Goal: Navigation & Orientation: Find specific page/section

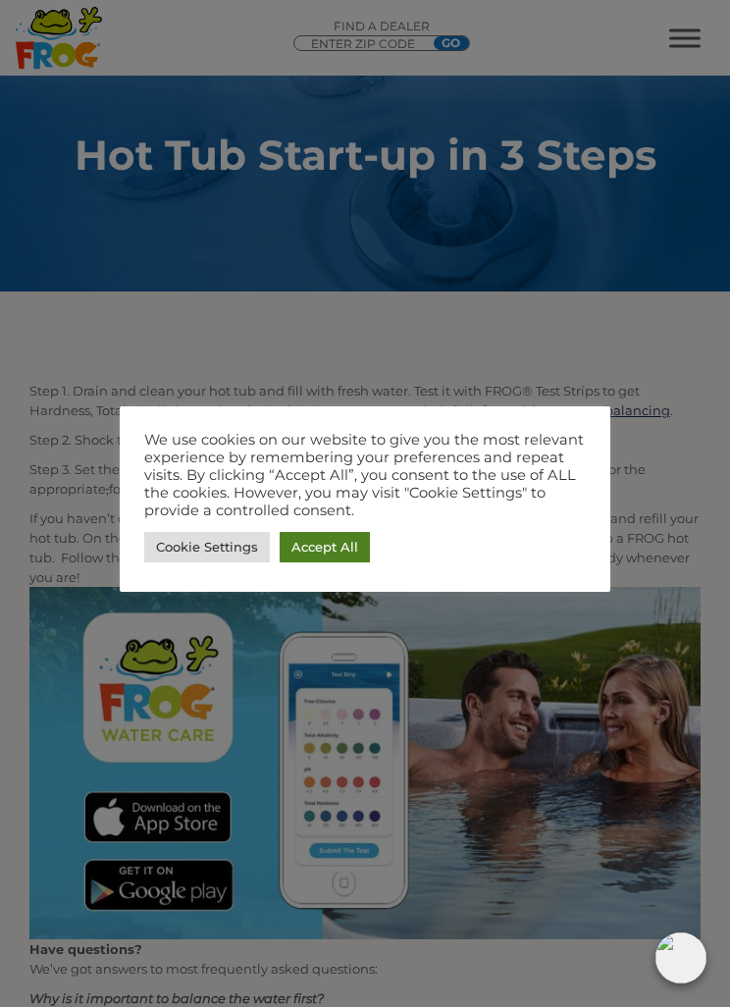
click at [342, 546] on link "Accept All" at bounding box center [325, 547] width 90 height 30
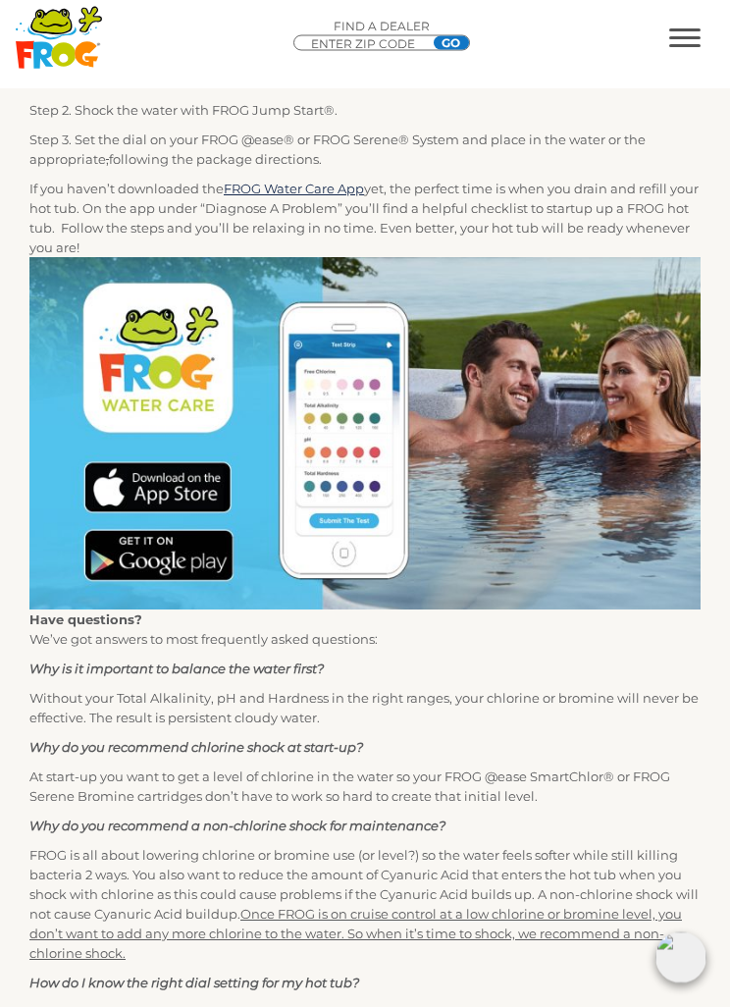
scroll to position [394, 0]
click at [156, 379] on img at bounding box center [364, 433] width 671 height 352
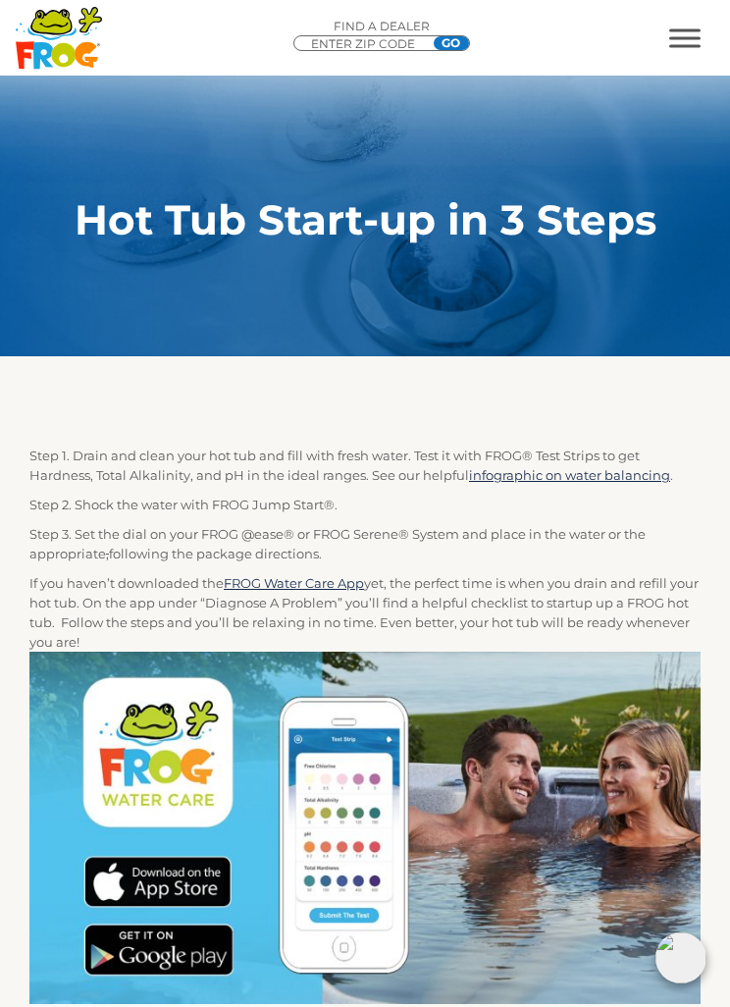
scroll to position [457, 0]
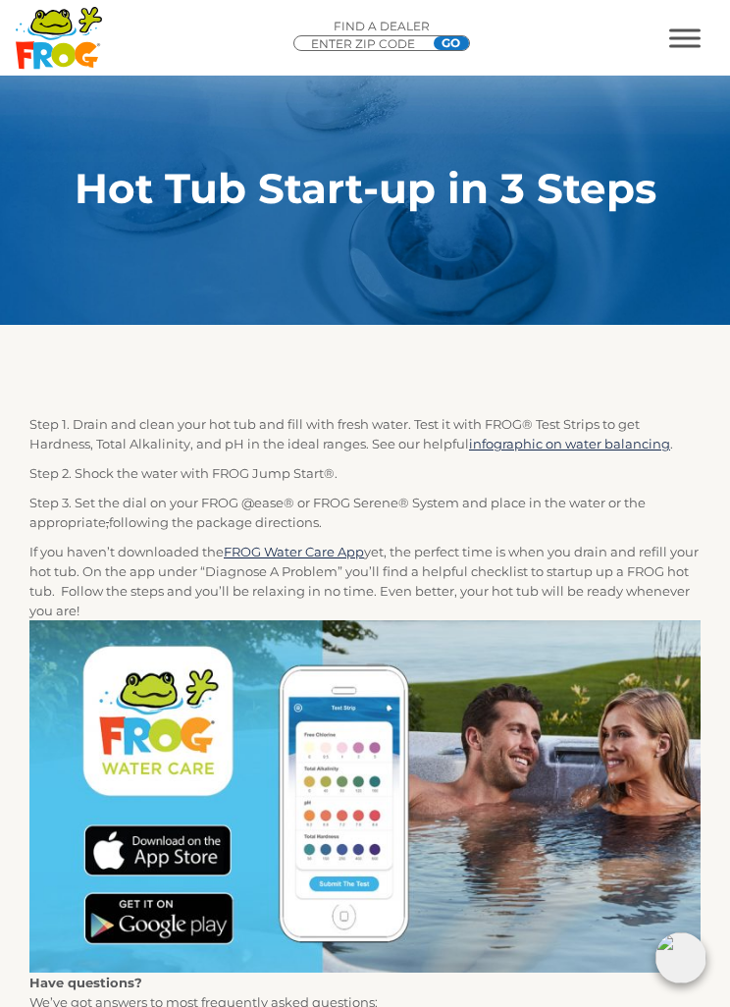
scroll to position [32, 0]
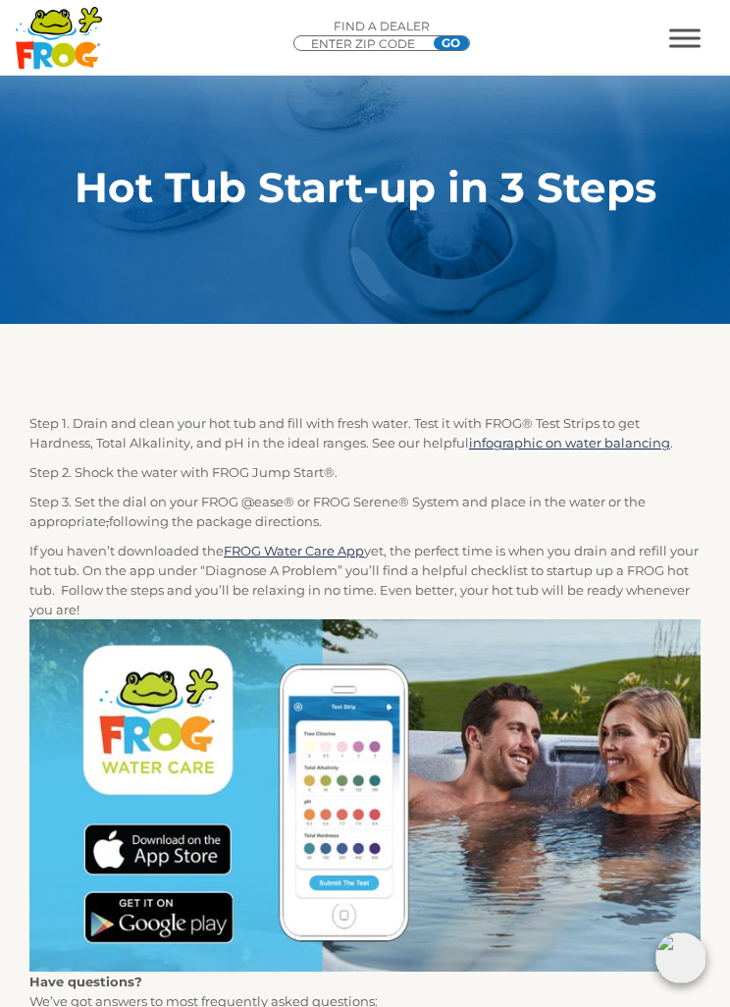
click at [70, 43] on icon ".st130{clip-path:url(#SVGID_2_);fill-rule:evenodd;clip-rule:evenodd;fill:#C3CC0…" at bounding box center [59, 38] width 88 height 64
click at [193, 699] on img at bounding box center [364, 795] width 671 height 352
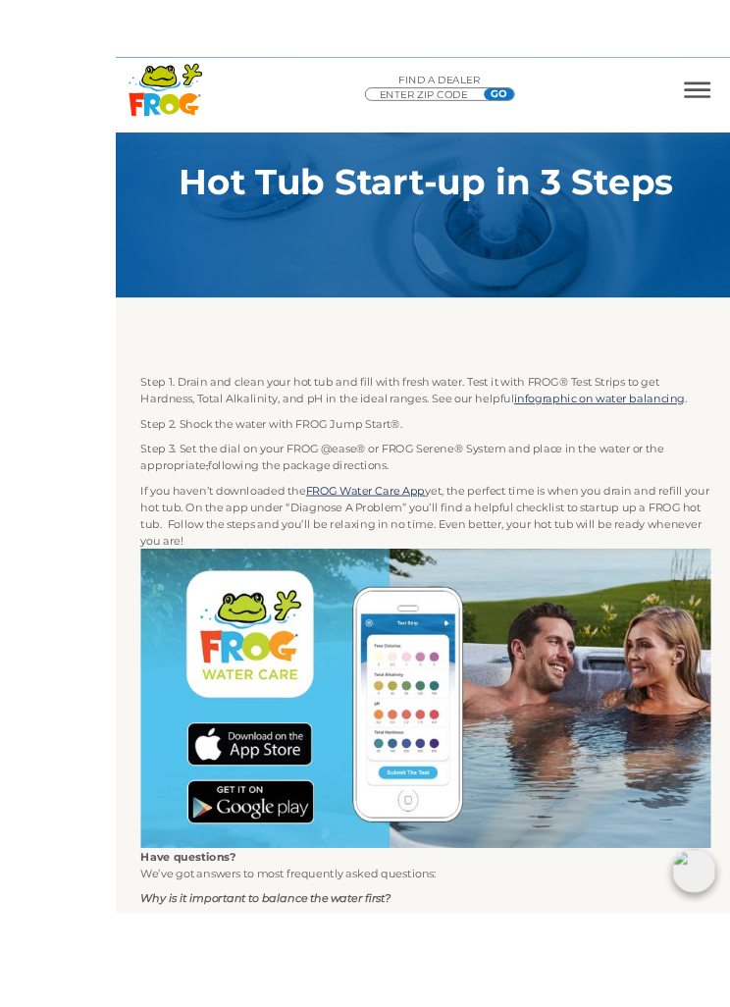
scroll to position [0, 0]
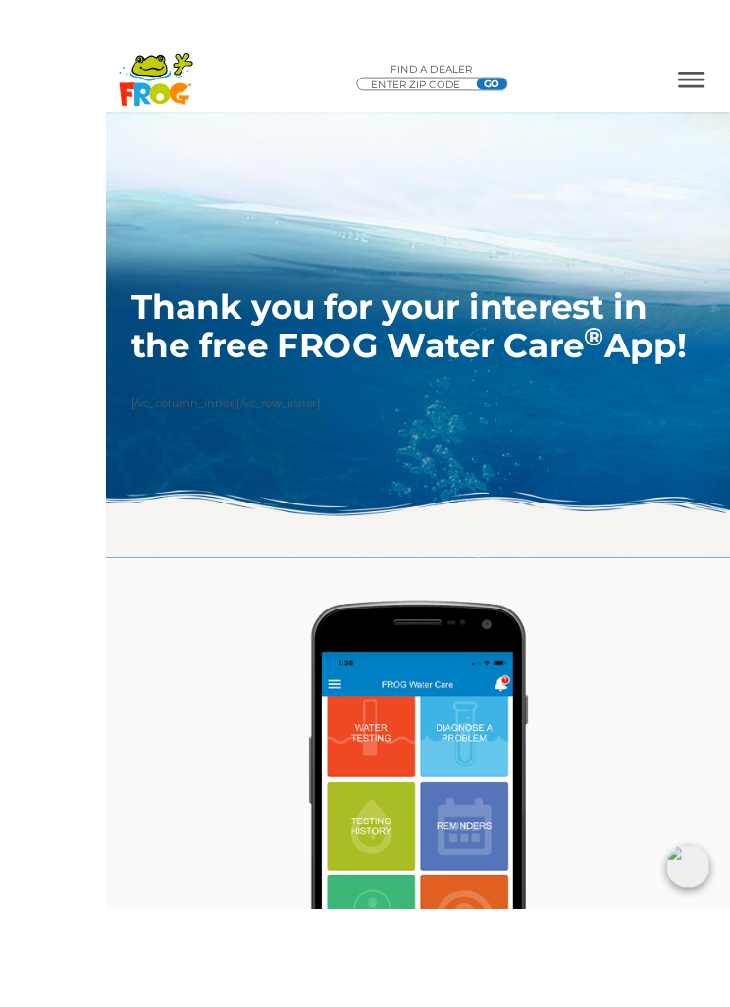
scroll to position [63, 0]
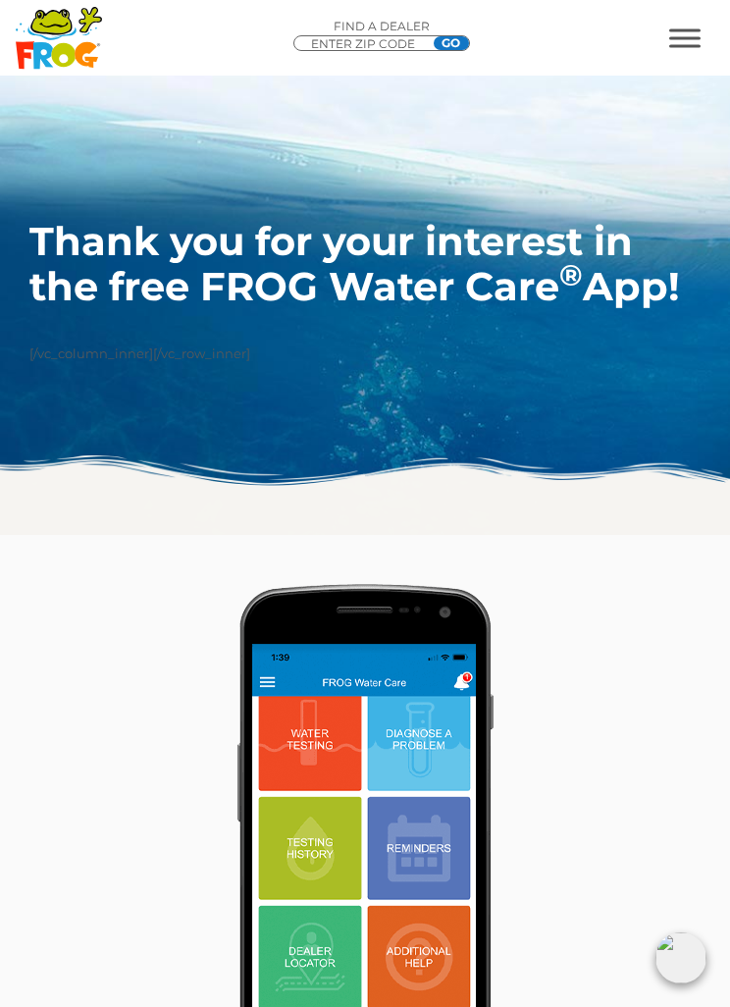
click at [76, 53] on icon at bounding box center [87, 55] width 24 height 26
click at [67, 29] on icon at bounding box center [51, 21] width 38 height 23
